Goal: Task Accomplishment & Management: Use online tool/utility

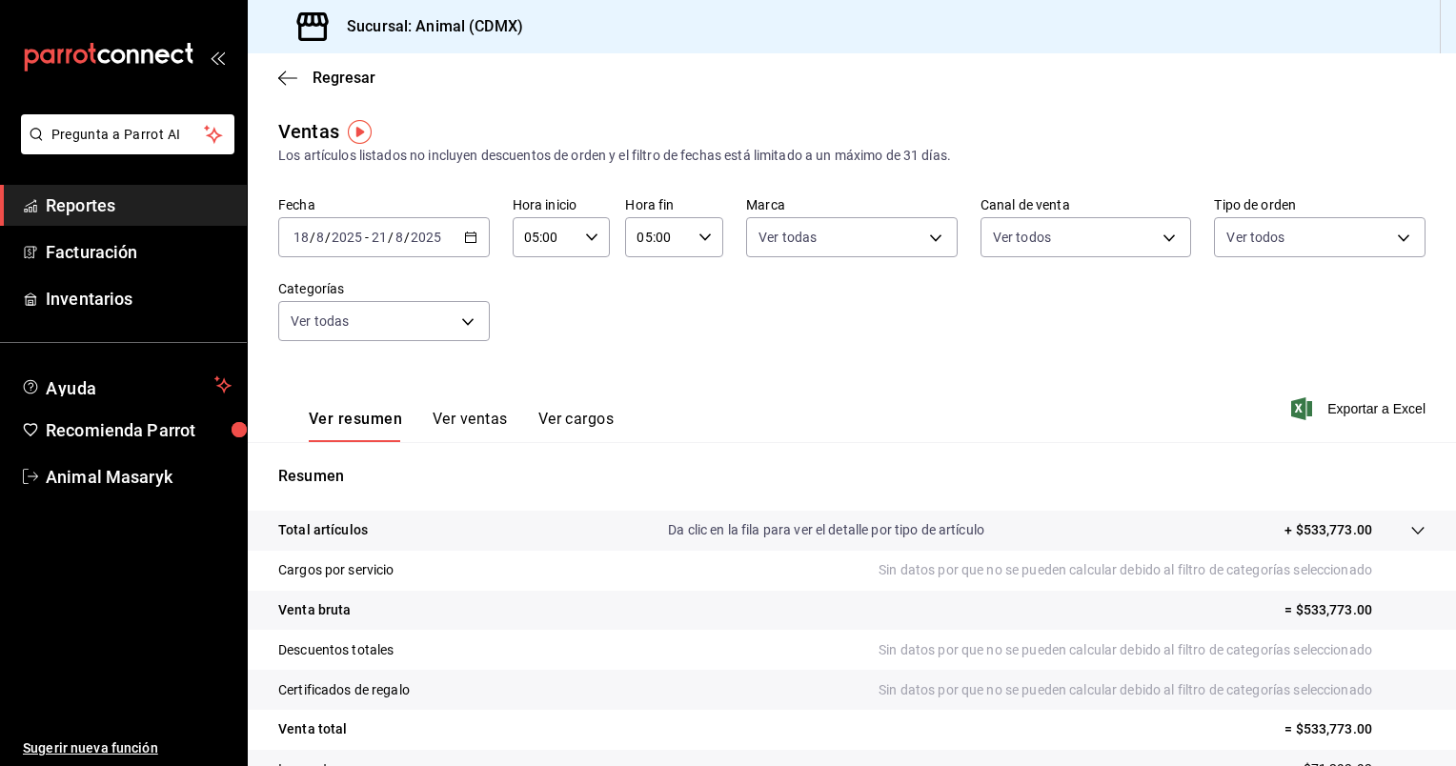
click at [469, 247] on div "[DATE] [DATE] - [DATE] [DATE]" at bounding box center [384, 237] width 212 height 40
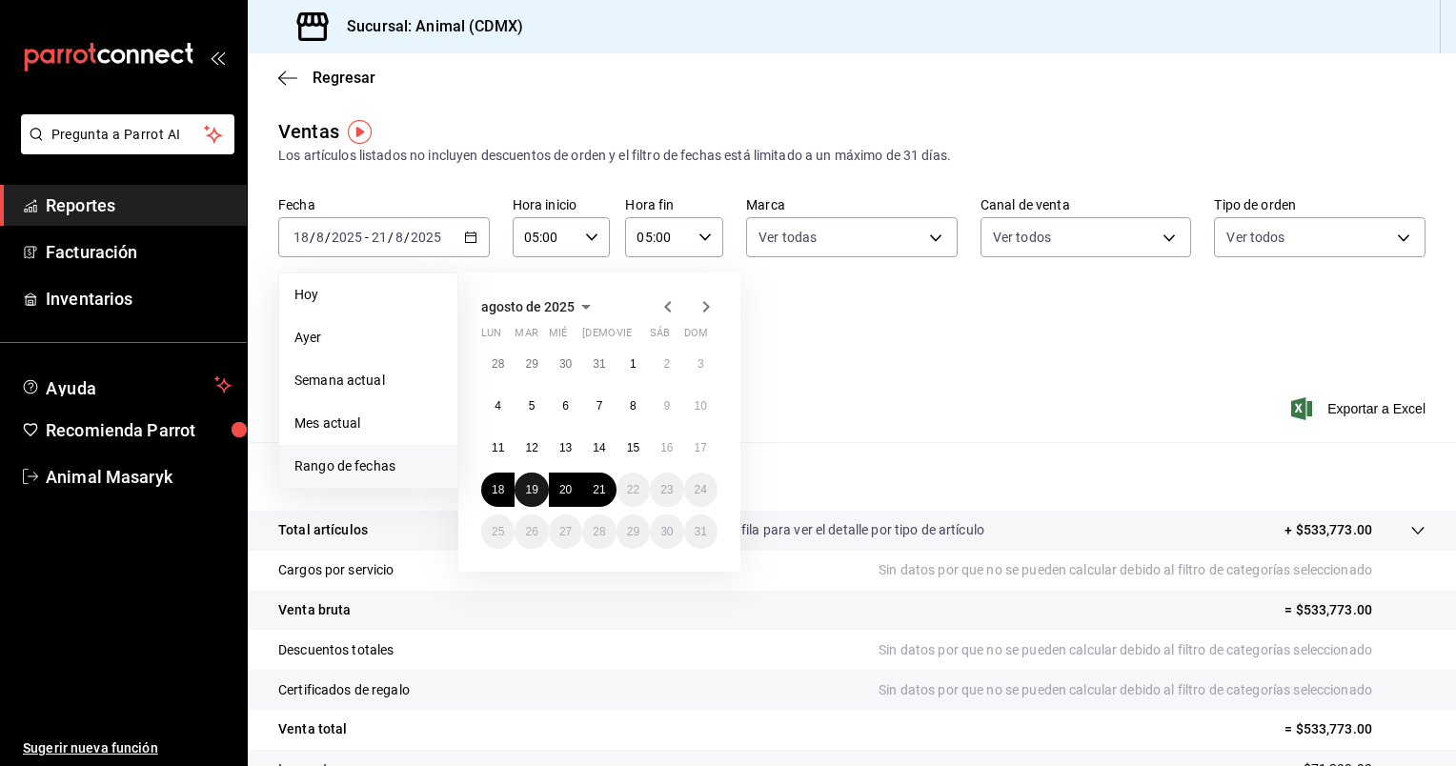
click at [534, 487] on abbr "19" at bounding box center [531, 489] width 12 height 13
click at [564, 487] on abbr "20" at bounding box center [565, 489] width 12 height 13
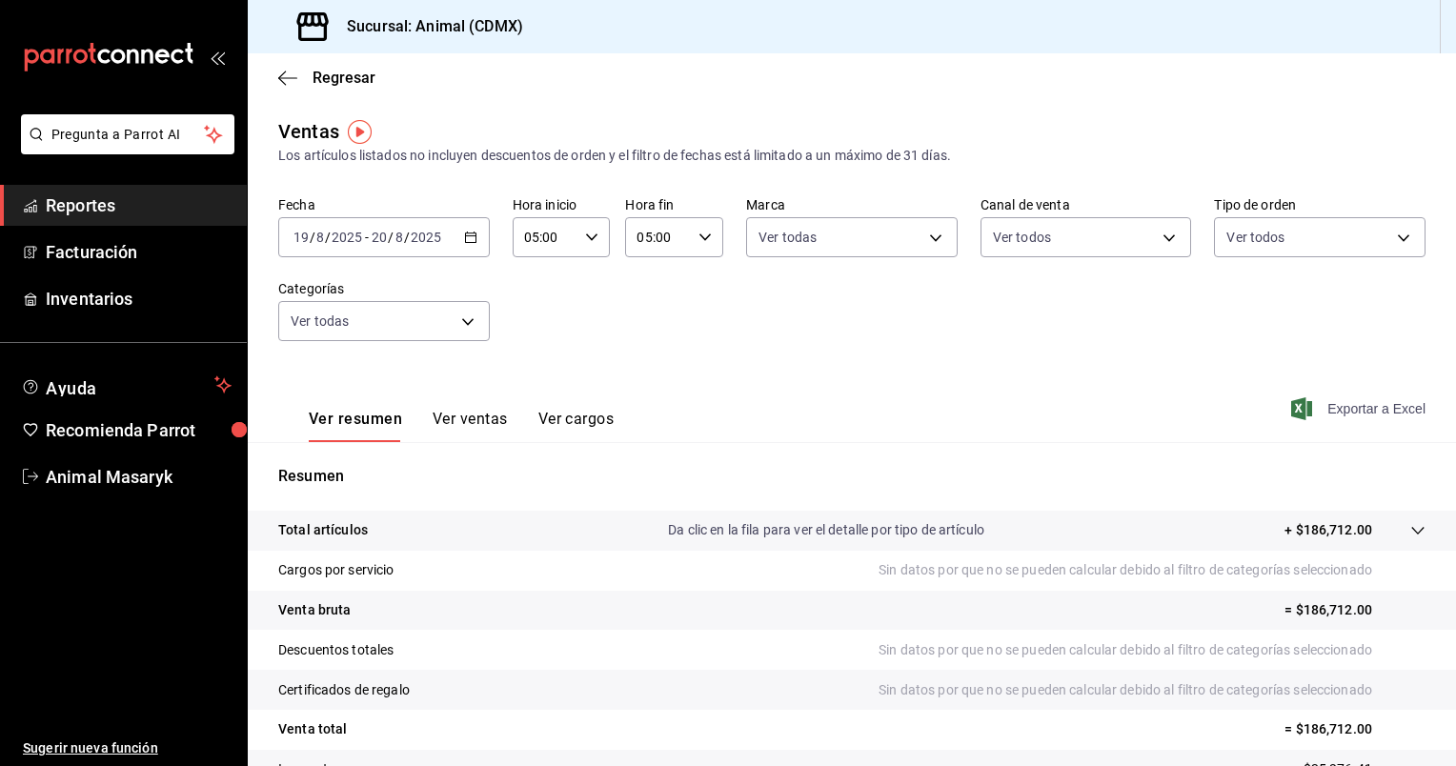
click at [1356, 410] on span "Exportar a Excel" at bounding box center [1360, 408] width 131 height 23
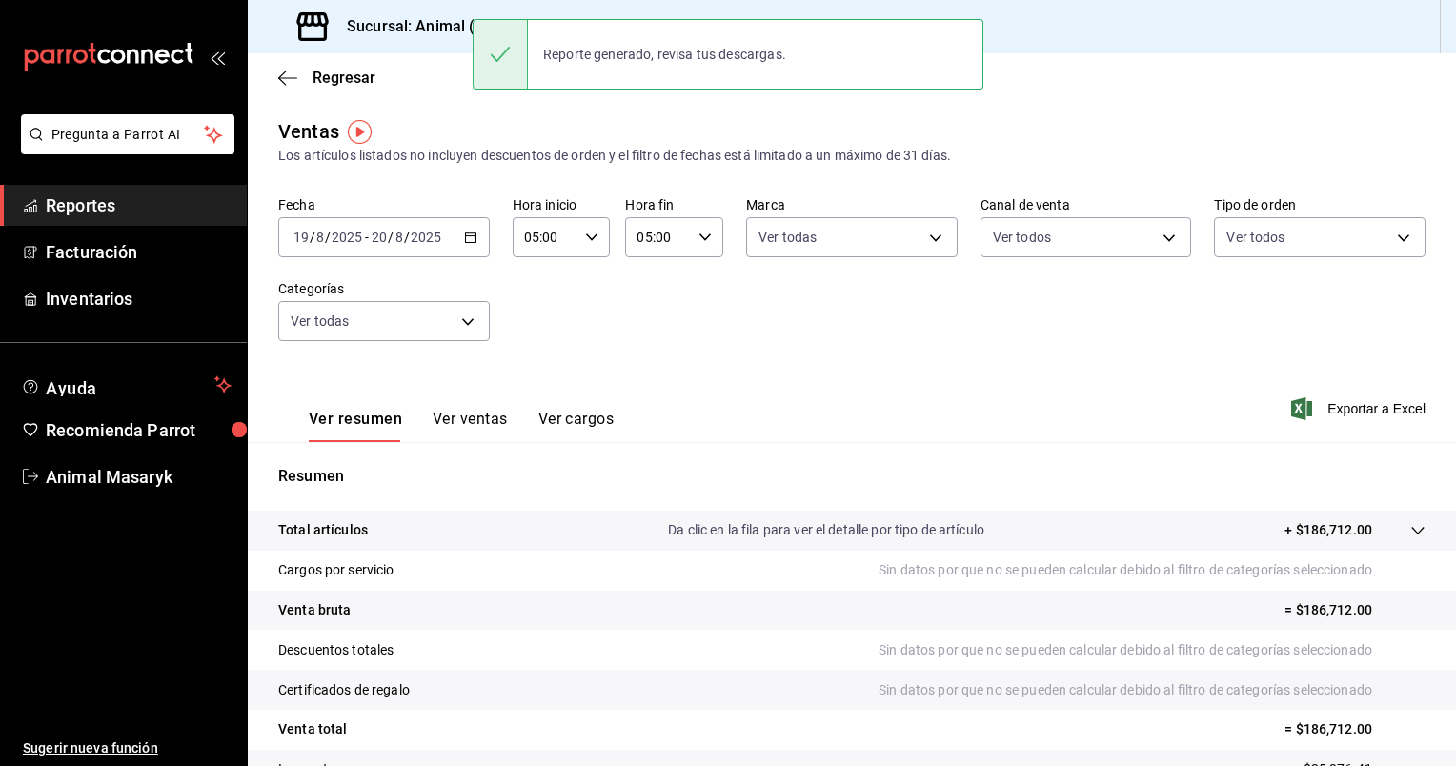
click at [510, 269] on div "Fecha [DATE] [DATE] - [DATE] [DATE] Hora inicio 05:00 Hora inicio Hora fin 05:0…" at bounding box center [851, 280] width 1147 height 168
click at [468, 232] on \(Stroke\) "button" at bounding box center [470, 237] width 11 height 10
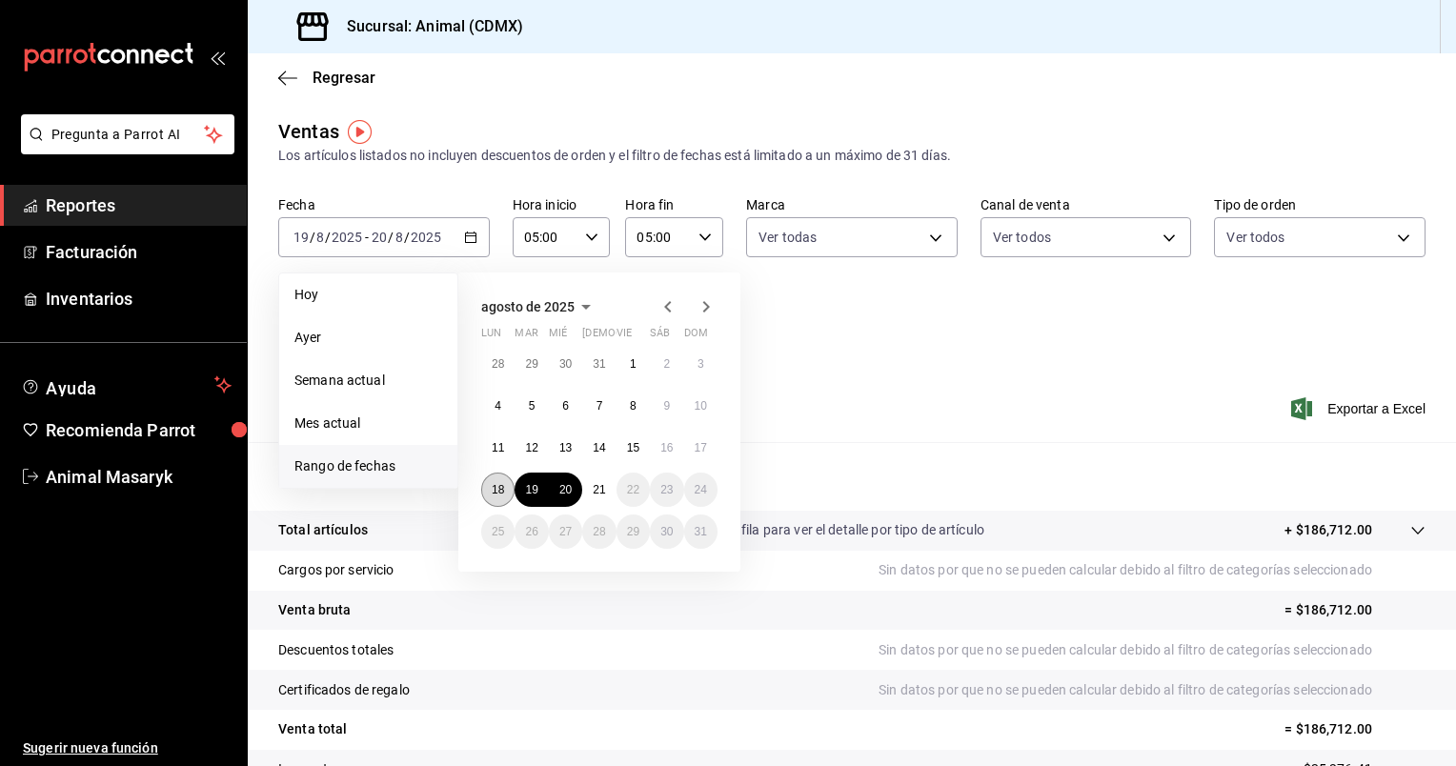
click at [507, 488] on button "18" at bounding box center [497, 490] width 33 height 34
click at [541, 495] on button "19" at bounding box center [531, 490] width 33 height 34
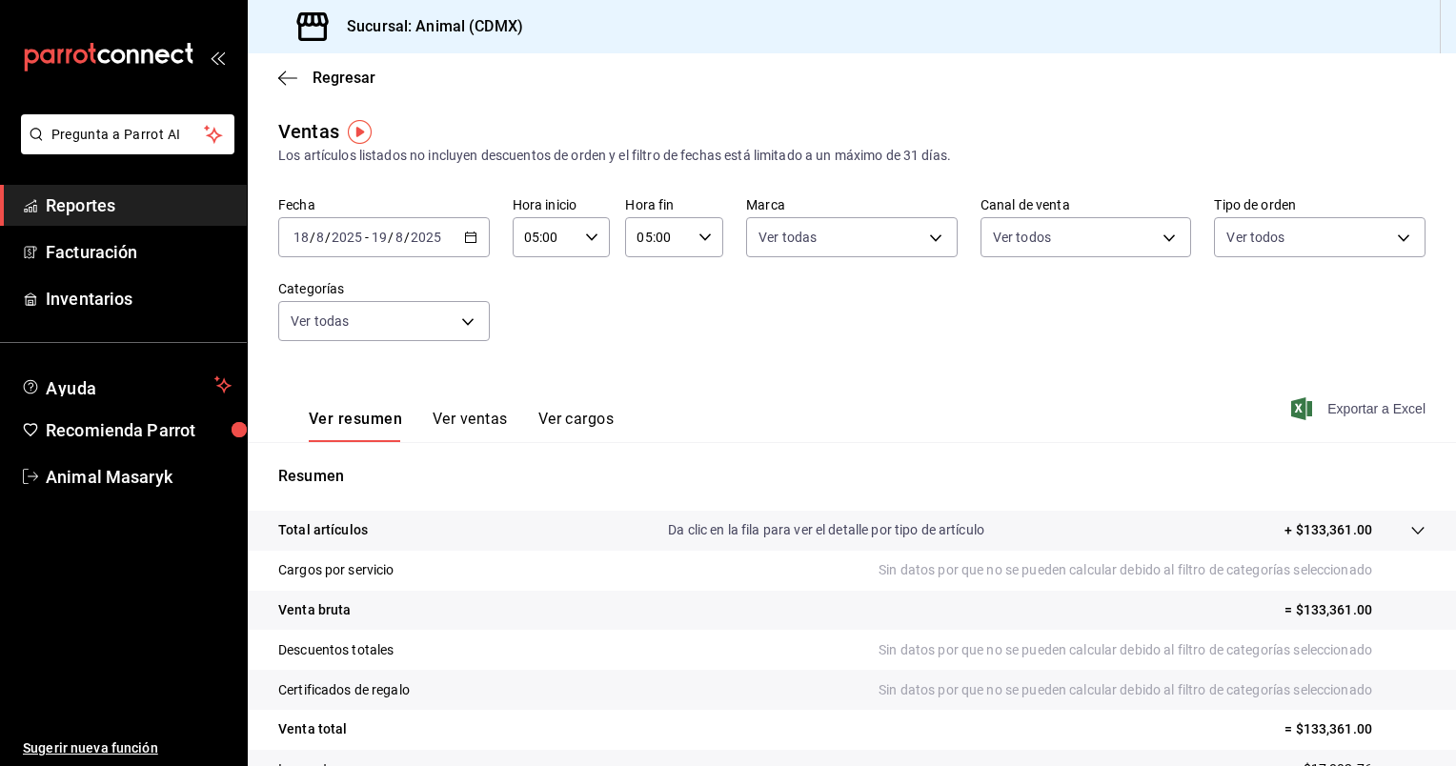
click at [1331, 403] on span "Exportar a Excel" at bounding box center [1360, 408] width 131 height 23
